Goal: Navigation & Orientation: Understand site structure

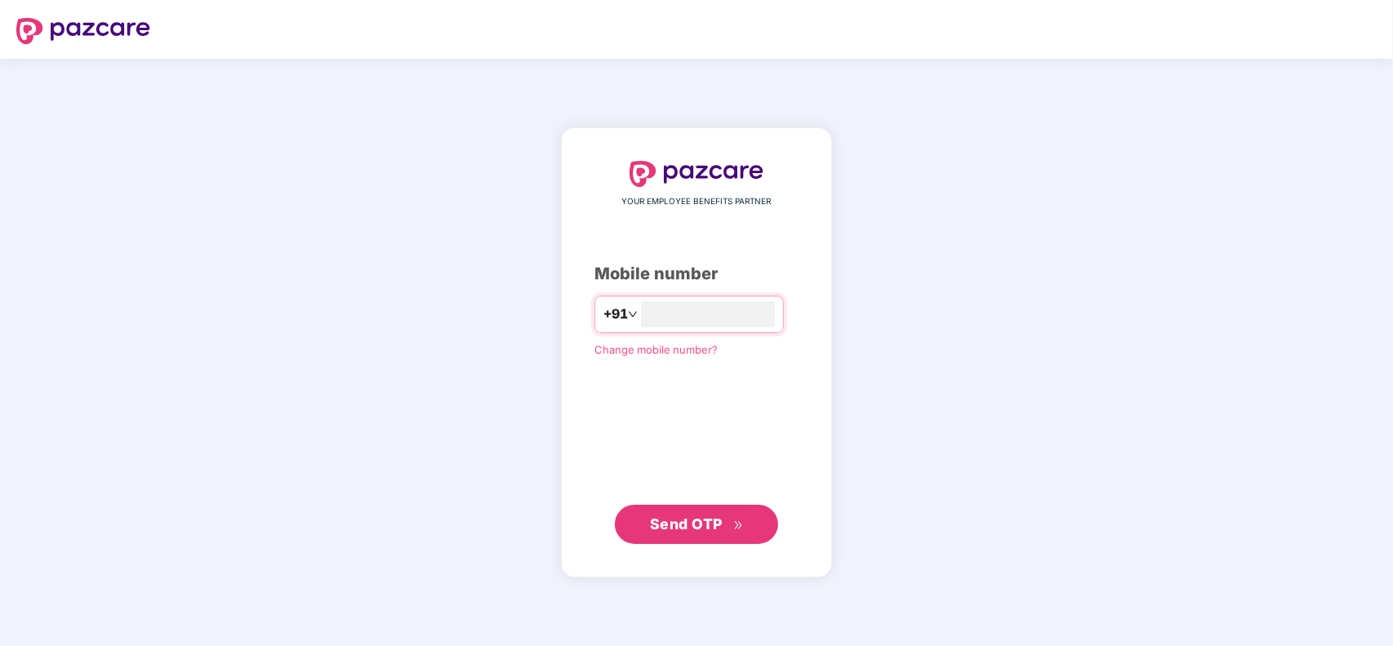
type input "**********"
click at [706, 505] on button "Send OTP" at bounding box center [696, 523] width 163 height 39
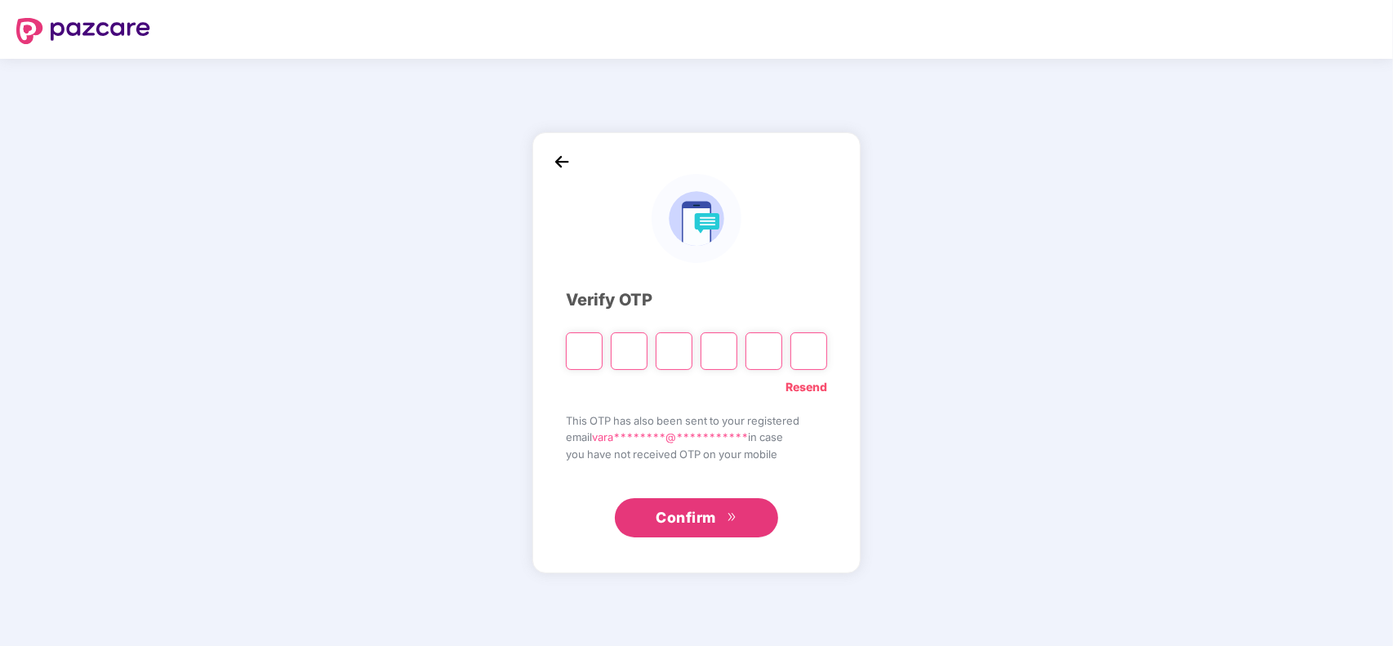
type input "*"
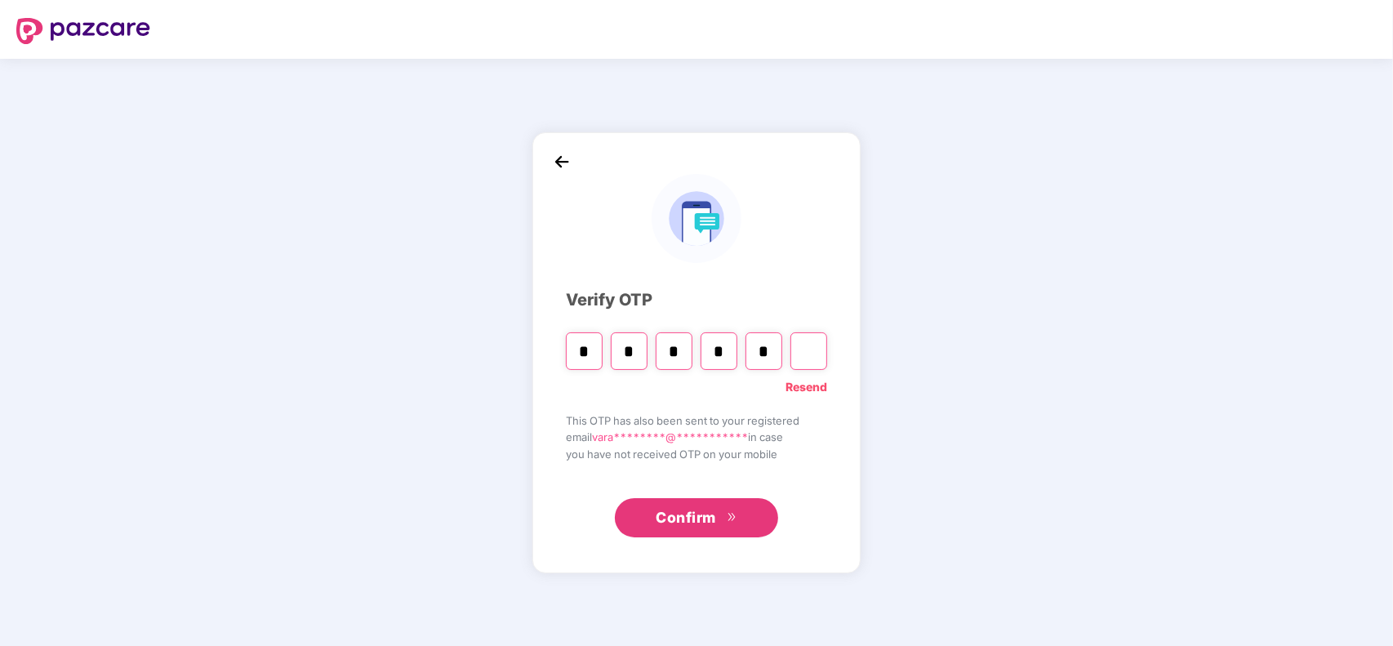
type input "*"
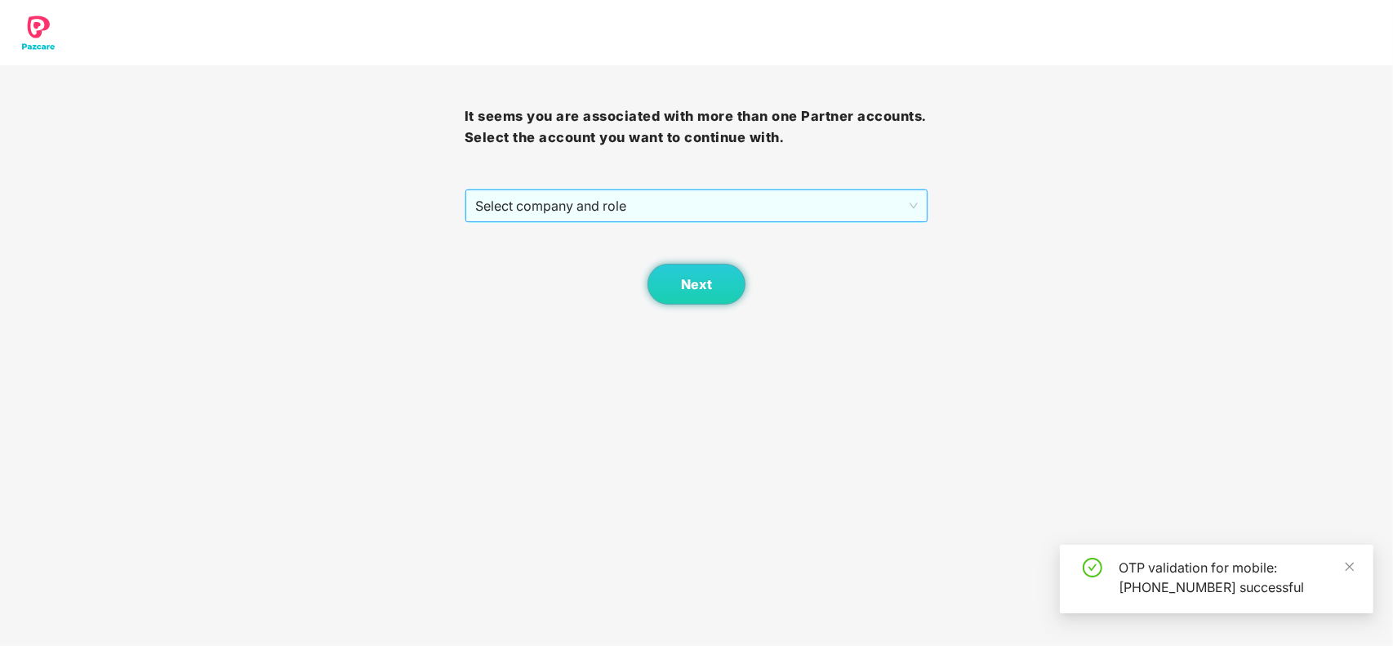
click at [847, 213] on span "Select company and role" at bounding box center [696, 205] width 443 height 31
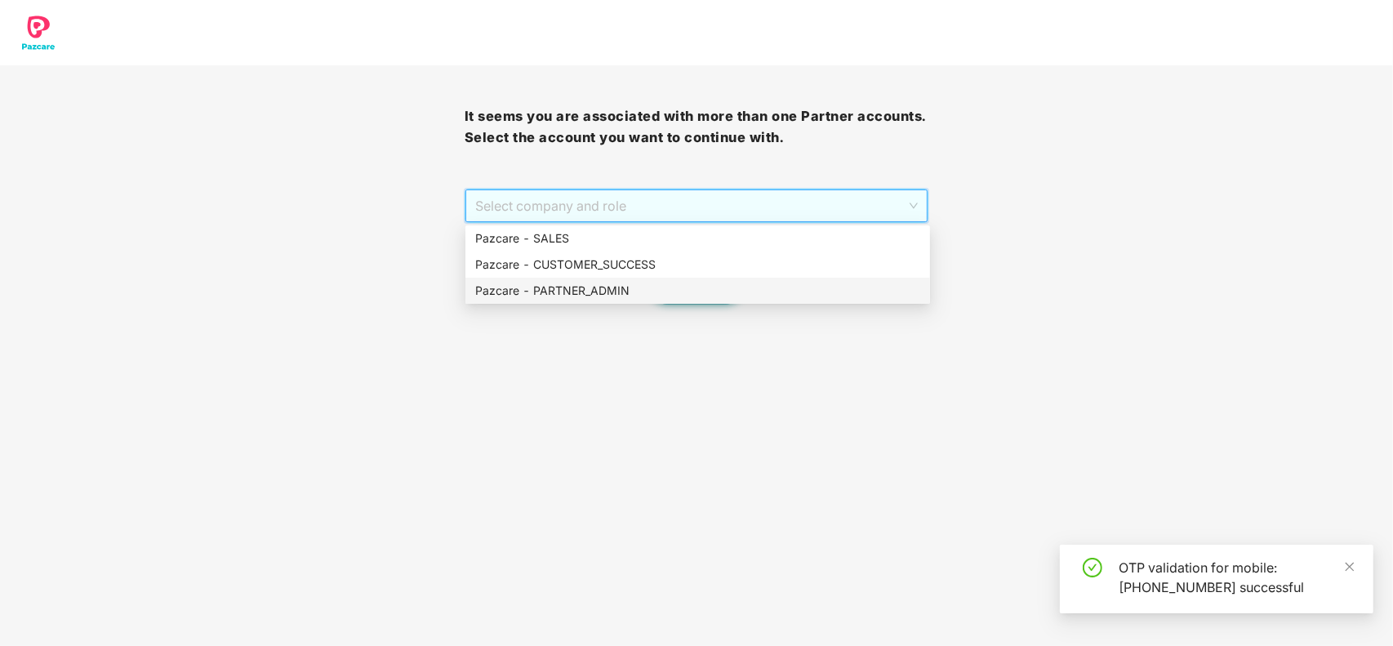
click at [766, 282] on div "Pazcare - PARTNER_ADMIN" at bounding box center [697, 291] width 445 height 18
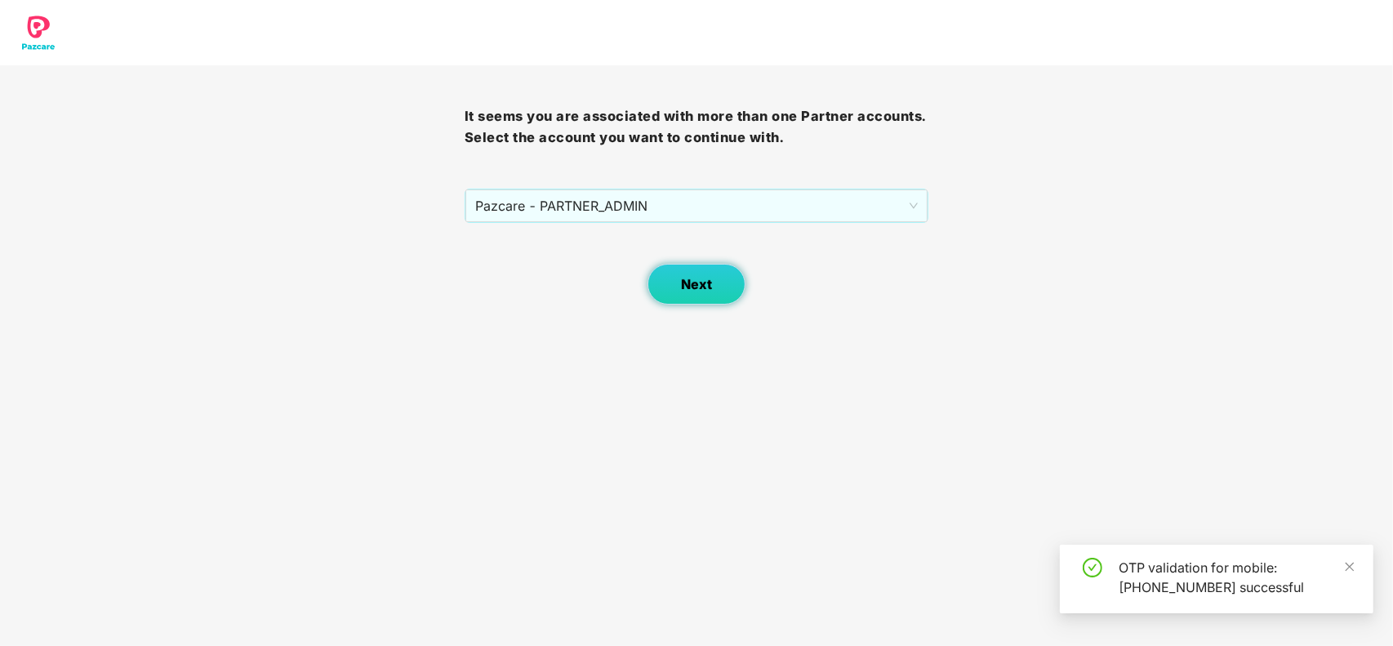
click at [698, 280] on span "Next" at bounding box center [696, 285] width 31 height 16
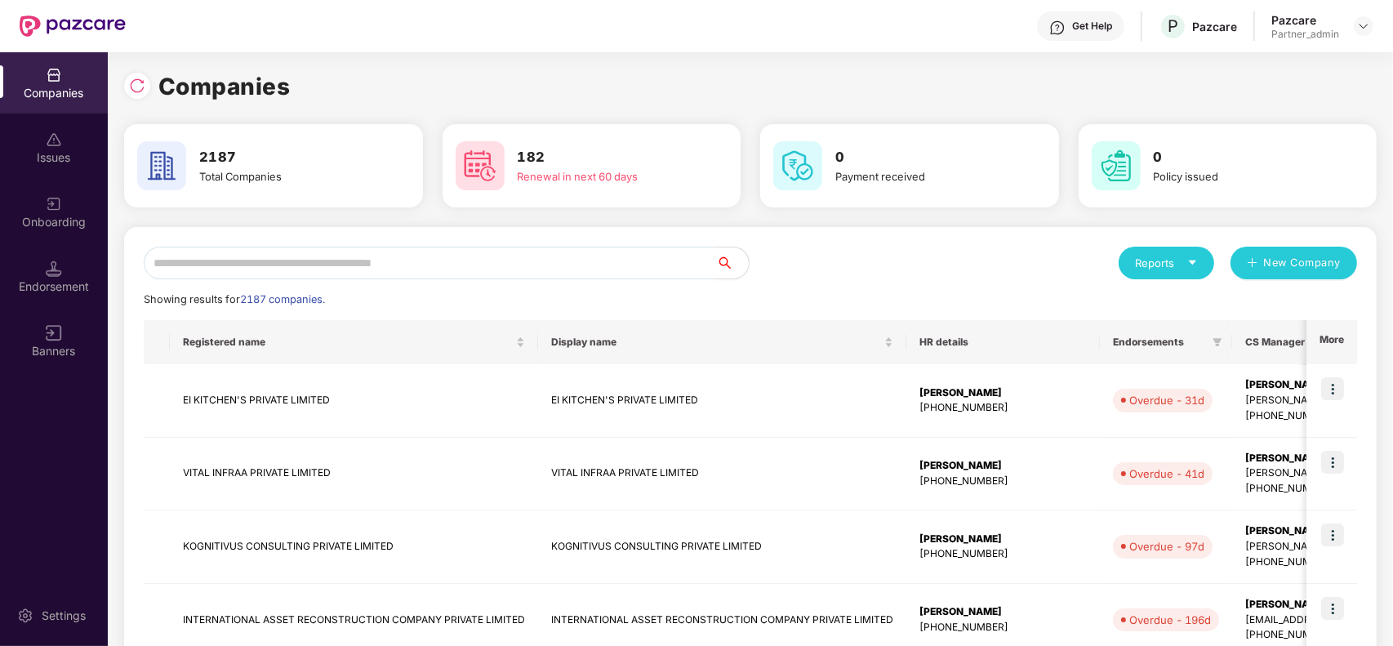
click at [580, 247] on input "text" at bounding box center [430, 263] width 572 height 33
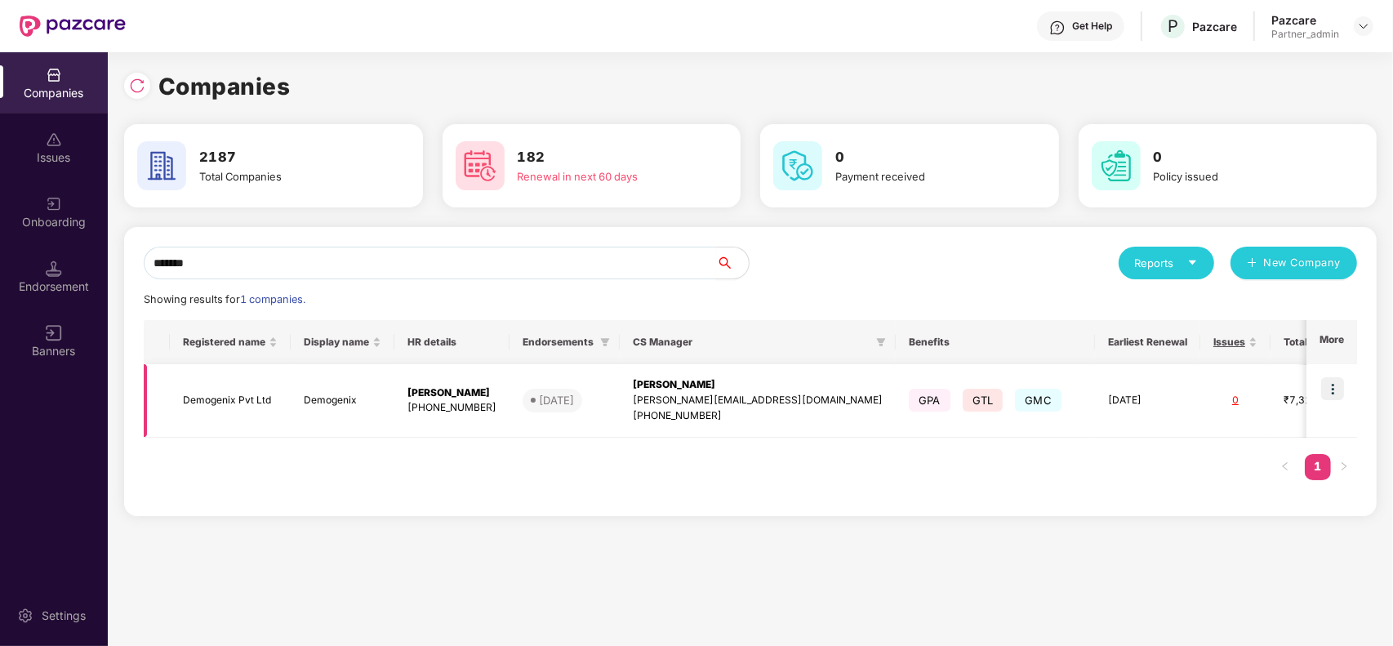
type input "*******"
click at [394, 394] on td "[PERSON_NAME] [PHONE_NUMBER]" at bounding box center [451, 400] width 115 height 73
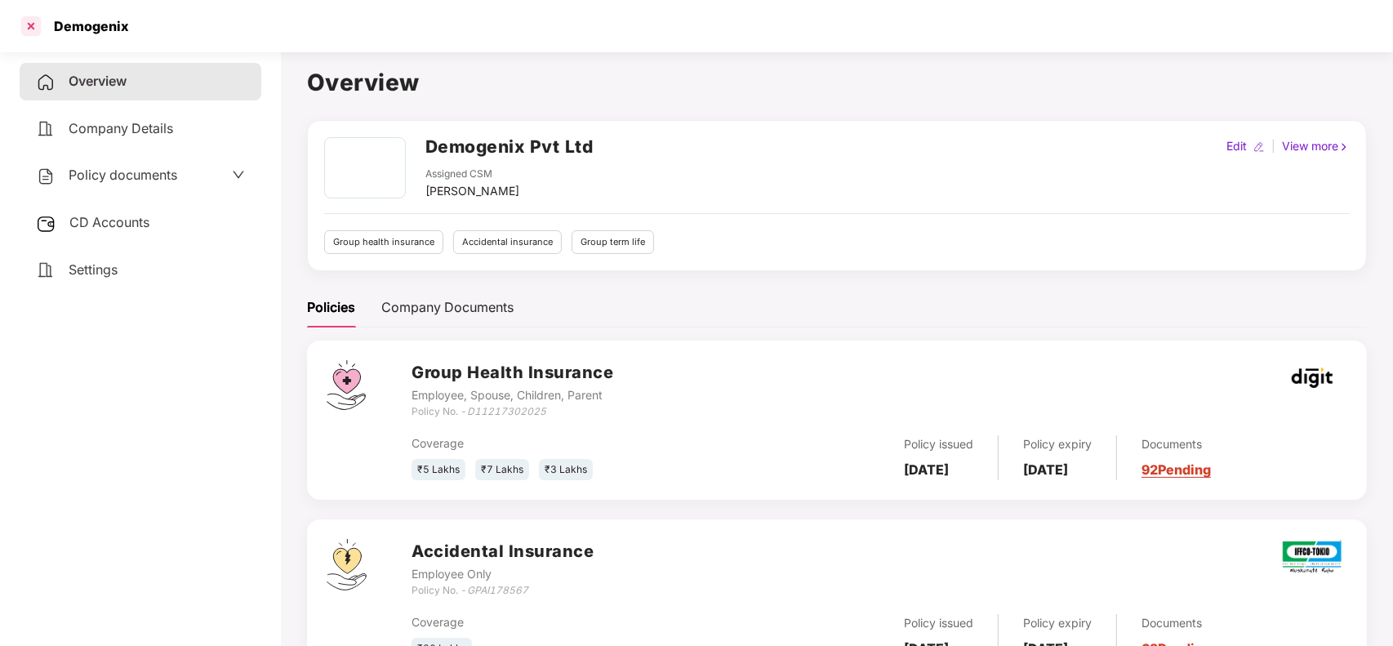
click at [41, 26] on div at bounding box center [31, 26] width 26 height 26
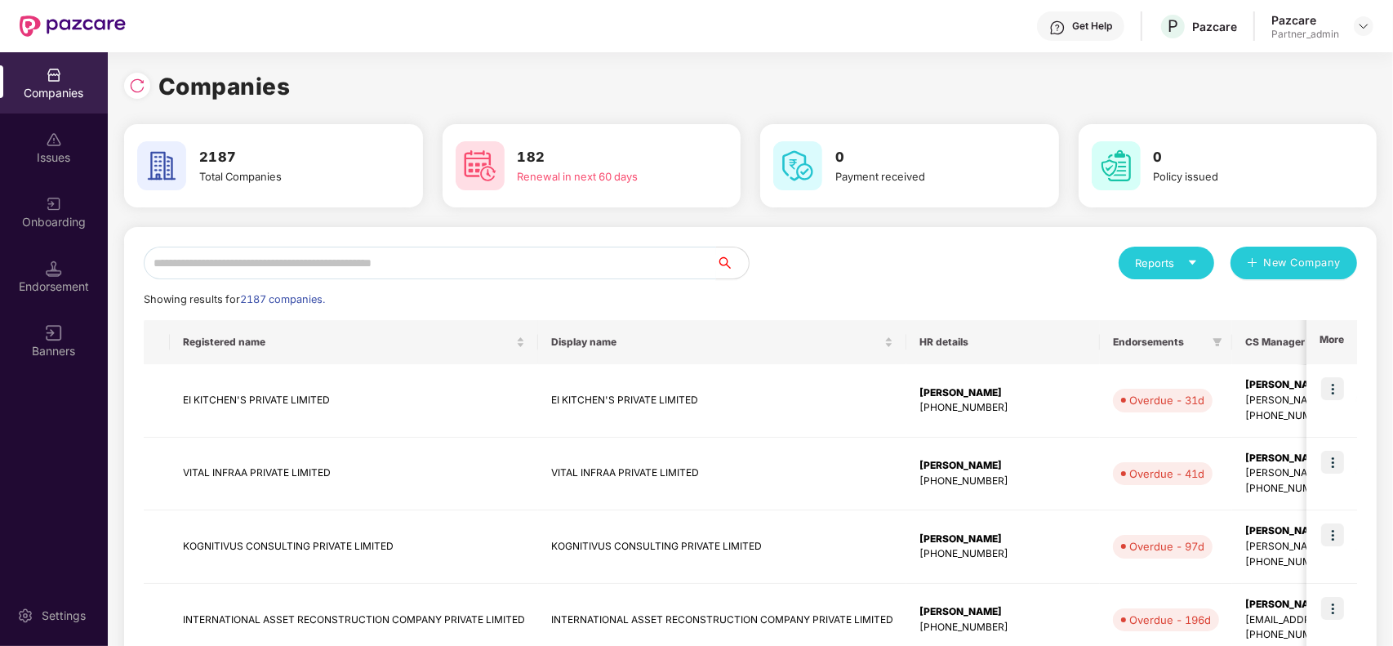
click at [306, 257] on input "text" at bounding box center [430, 263] width 572 height 33
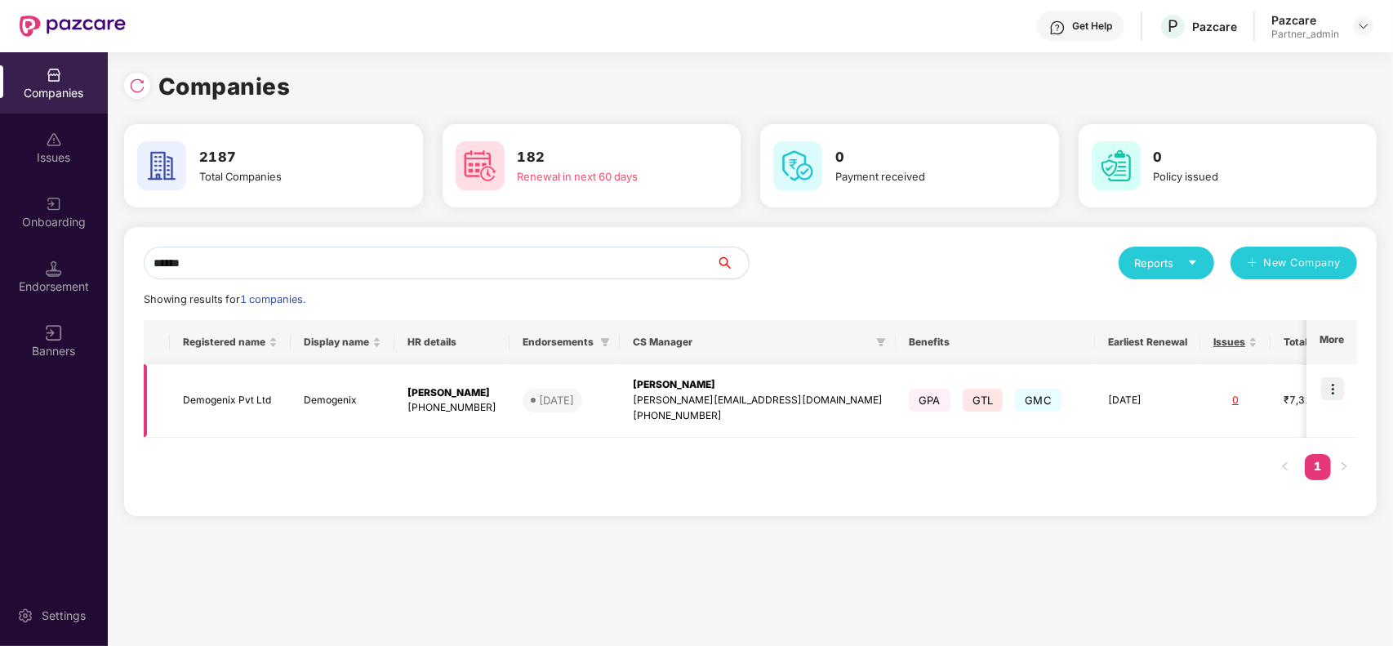
type input "******"
click at [1332, 377] on img at bounding box center [1332, 388] width 23 height 23
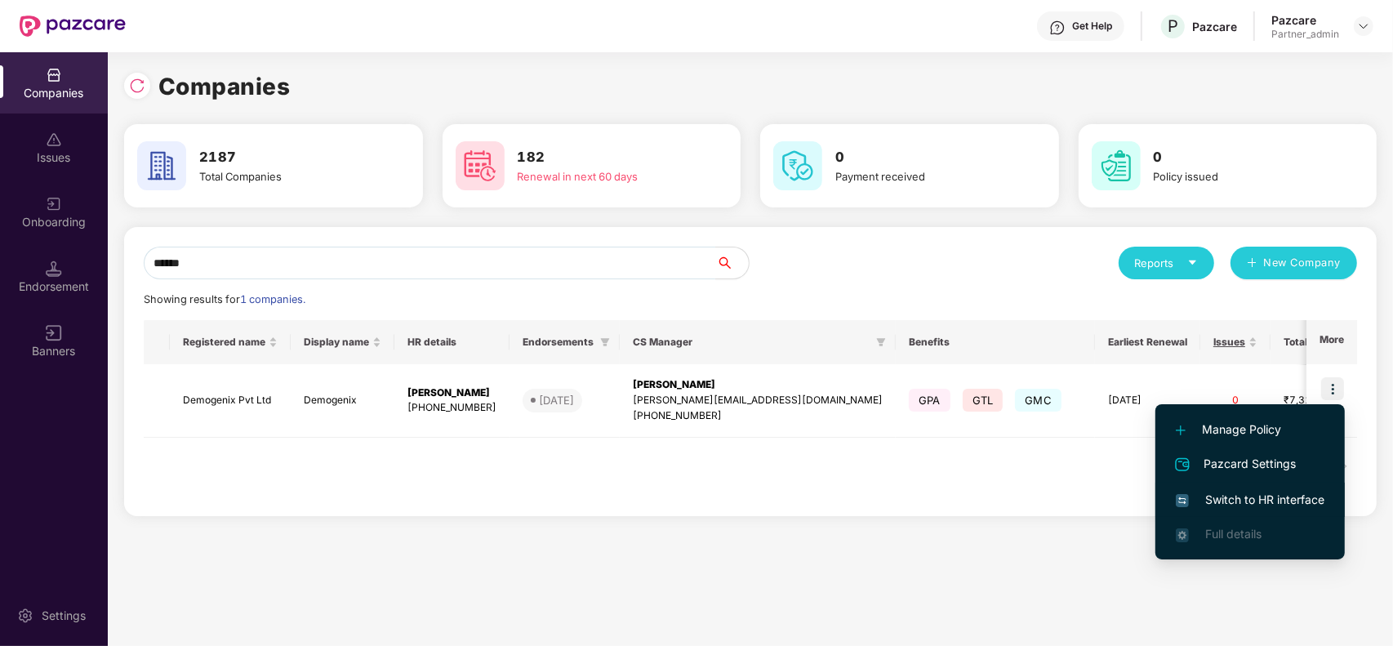
click at [1250, 503] on span "Switch to HR interface" at bounding box center [1250, 500] width 149 height 18
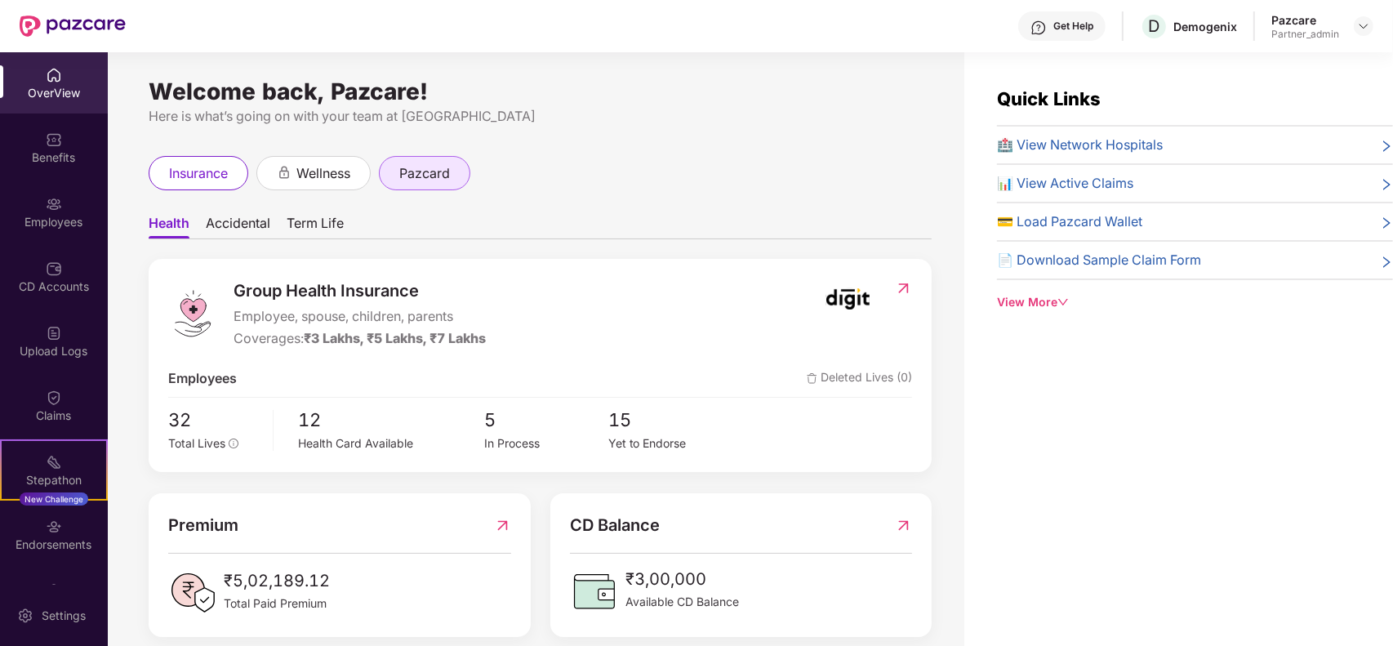
click at [460, 174] on div "pazcard" at bounding box center [424, 173] width 91 height 34
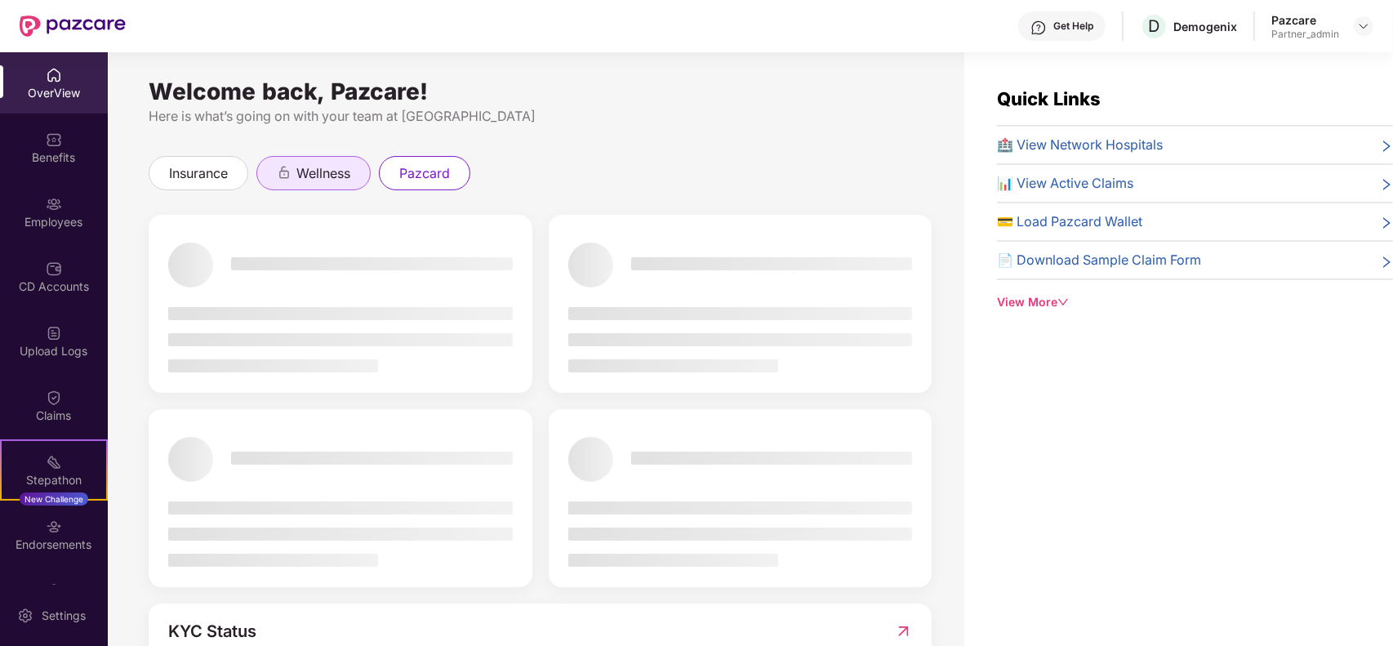
click at [345, 185] on div "wellness" at bounding box center [313, 173] width 114 height 34
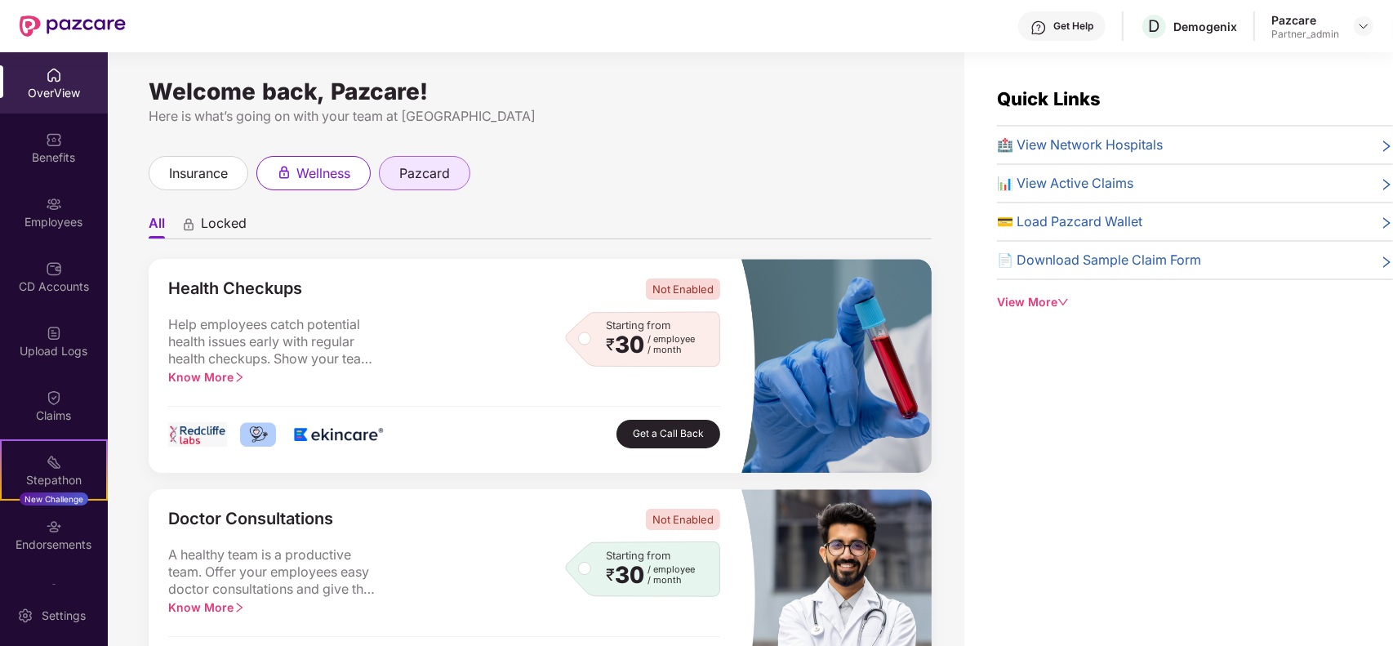
click at [421, 163] on span "pazcard" at bounding box center [424, 173] width 51 height 20
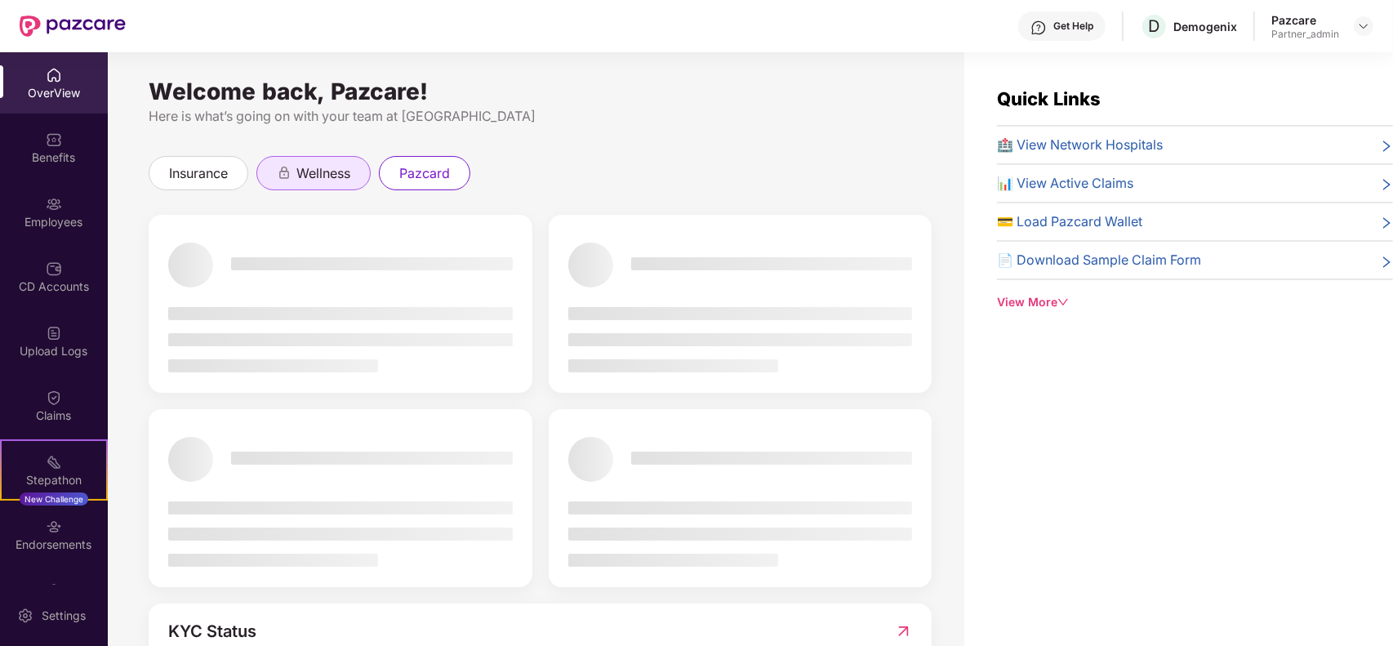
click at [331, 184] on span "wellness" at bounding box center [323, 173] width 54 height 20
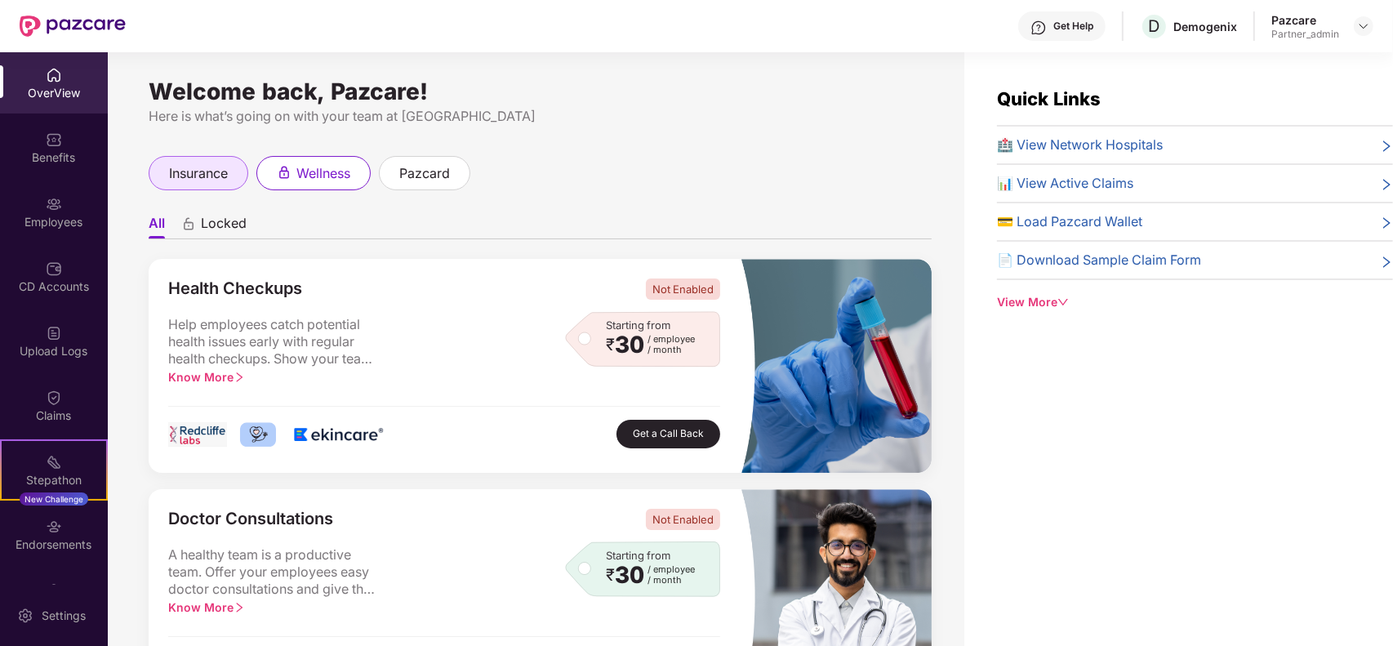
click at [231, 184] on div "insurance" at bounding box center [199, 173] width 100 height 34
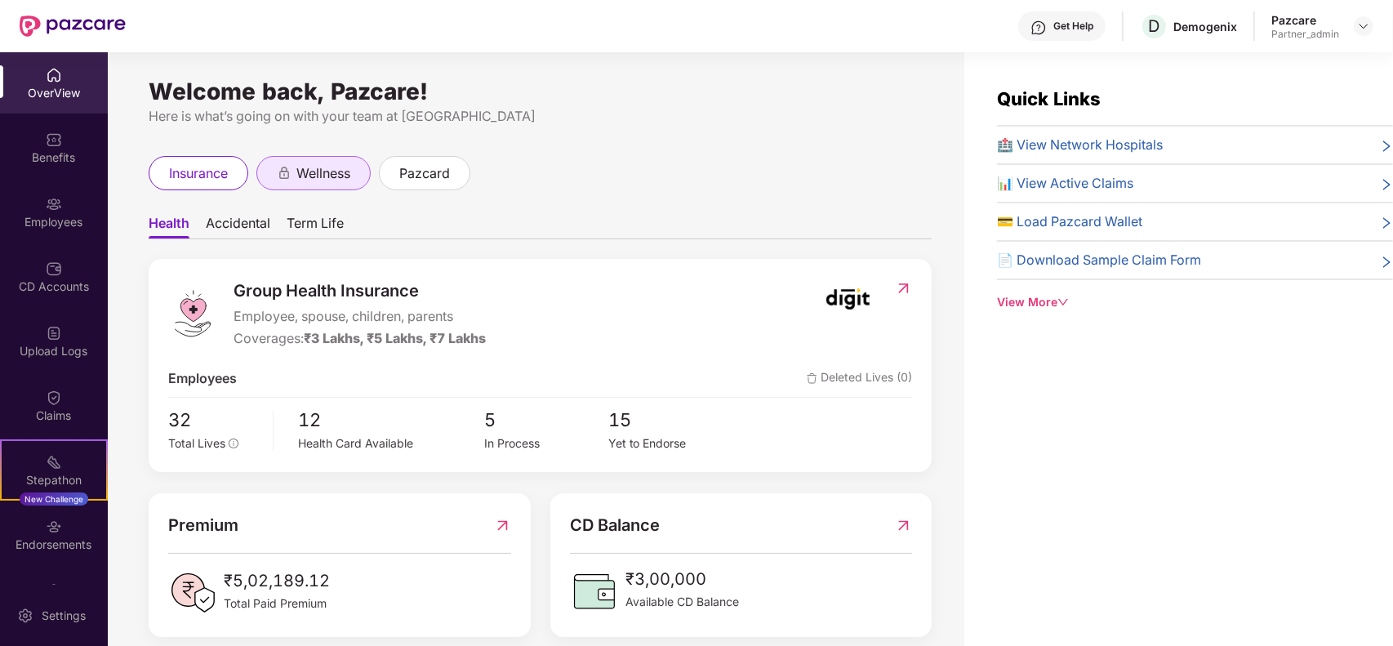
click at [308, 178] on span "wellness" at bounding box center [323, 173] width 54 height 20
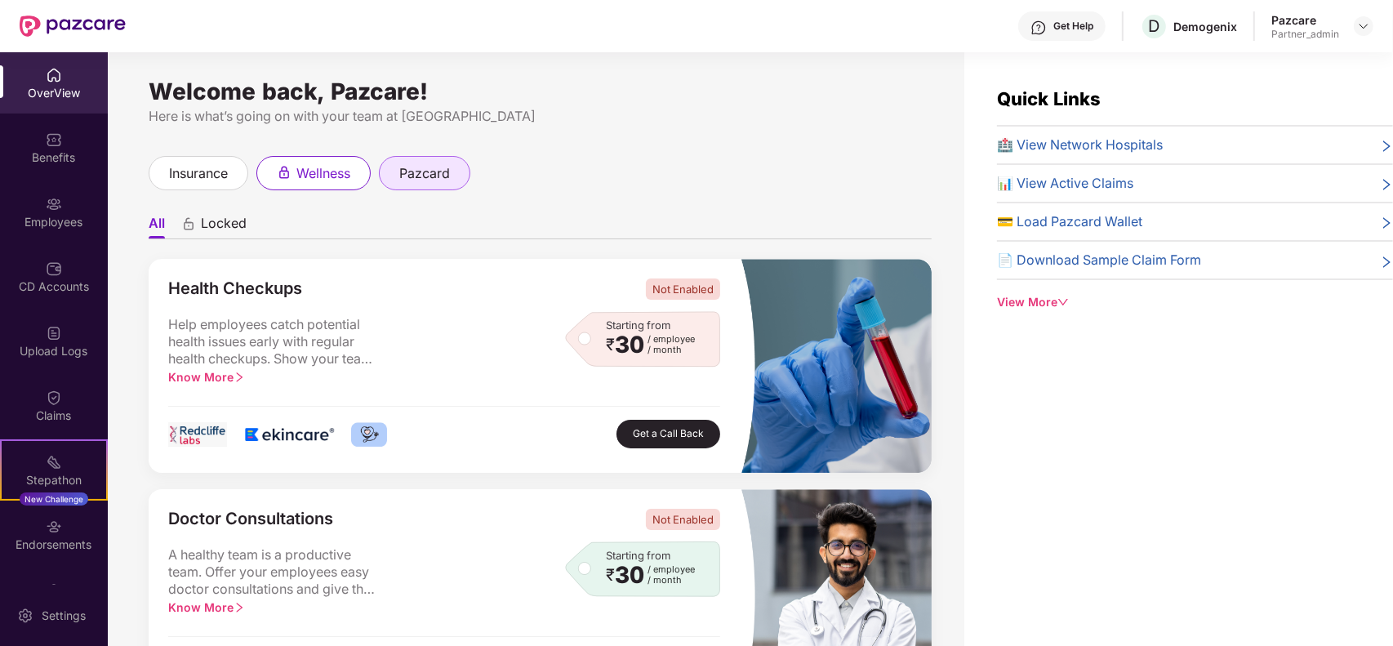
click at [409, 173] on span "pazcard" at bounding box center [424, 173] width 51 height 20
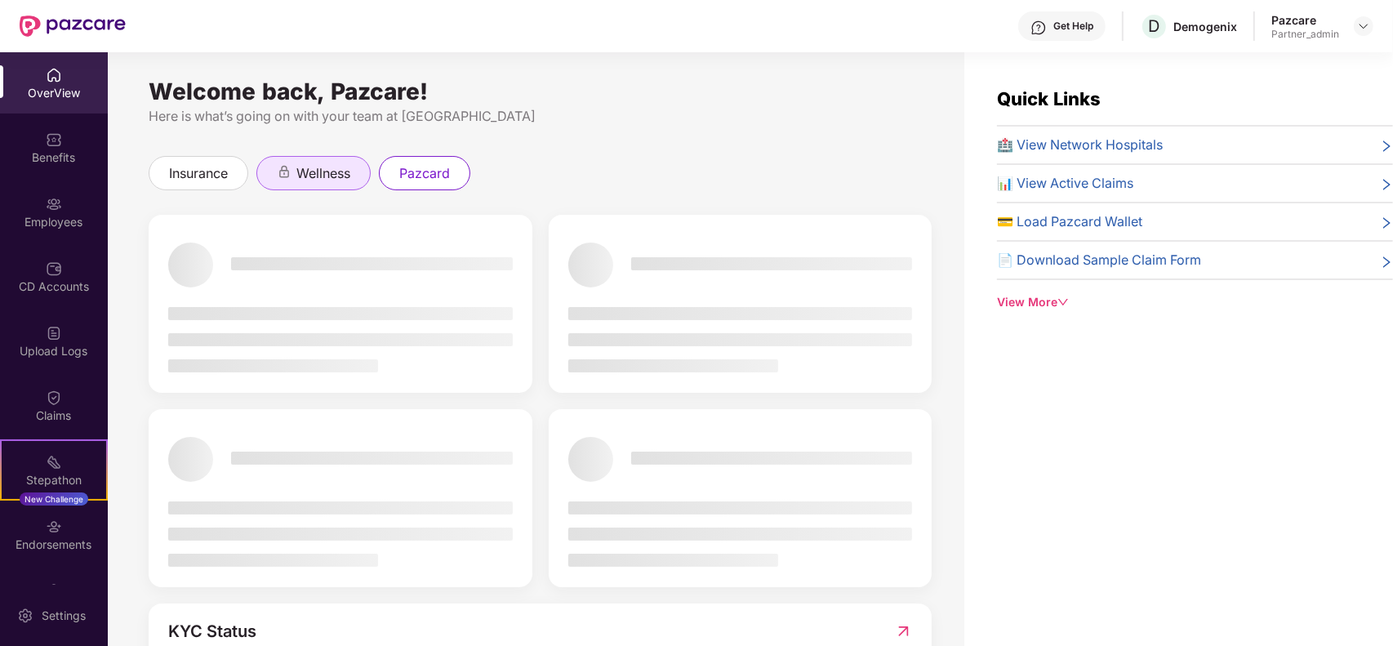
click at [362, 171] on div "wellness" at bounding box center [313, 173] width 114 height 34
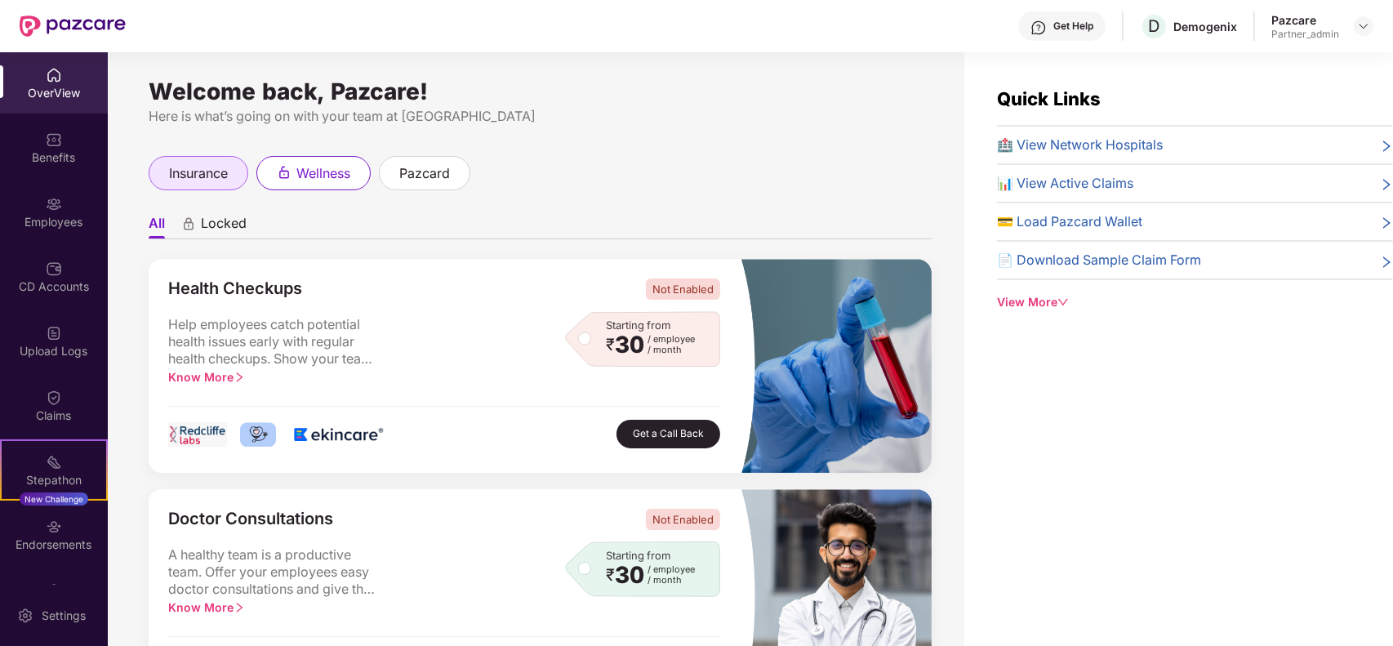
click at [242, 171] on div "insurance" at bounding box center [199, 173] width 100 height 34
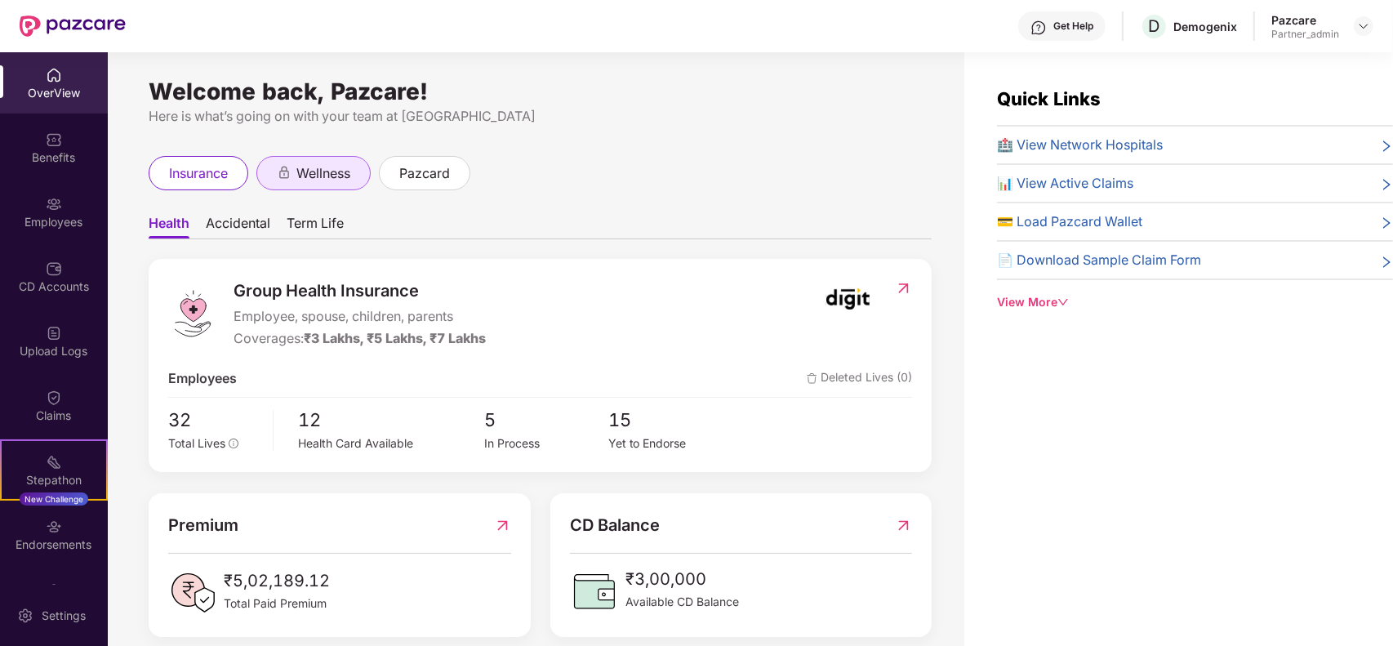
click at [323, 166] on span "wellness" at bounding box center [323, 173] width 54 height 20
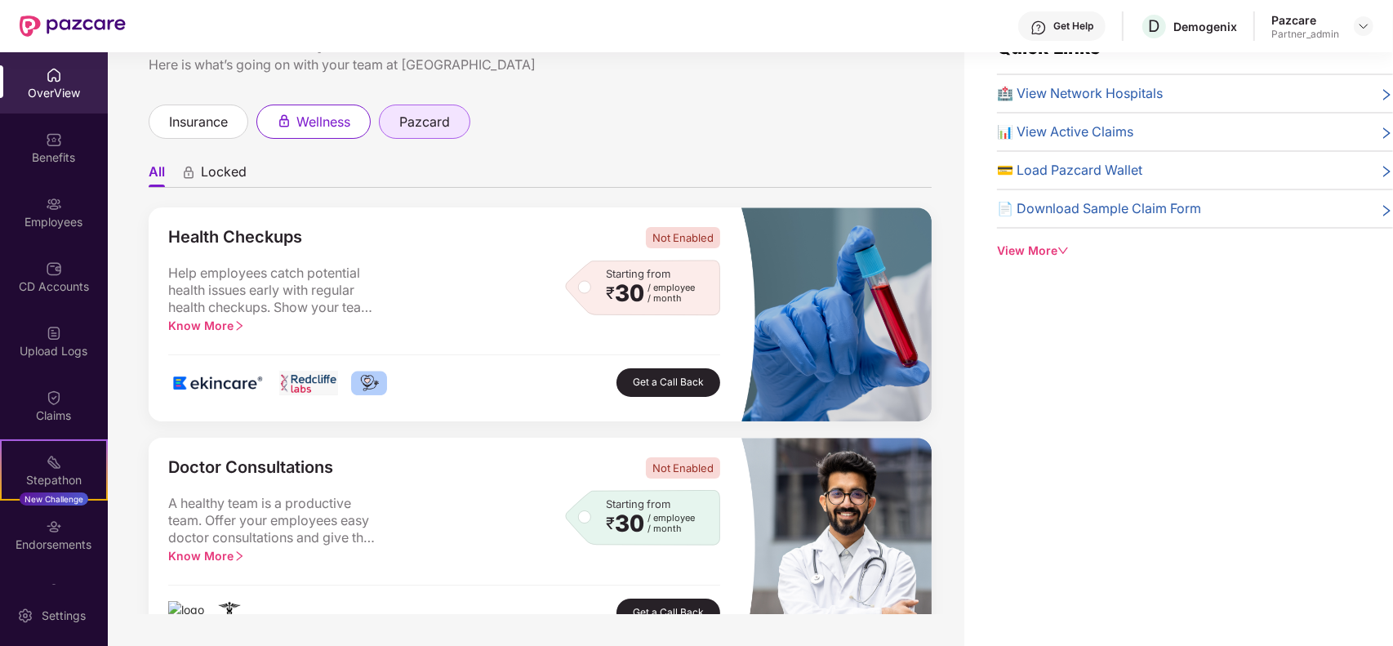
click at [443, 113] on span "pazcard" at bounding box center [424, 122] width 51 height 20
